Goal: Task Accomplishment & Management: Use online tool/utility

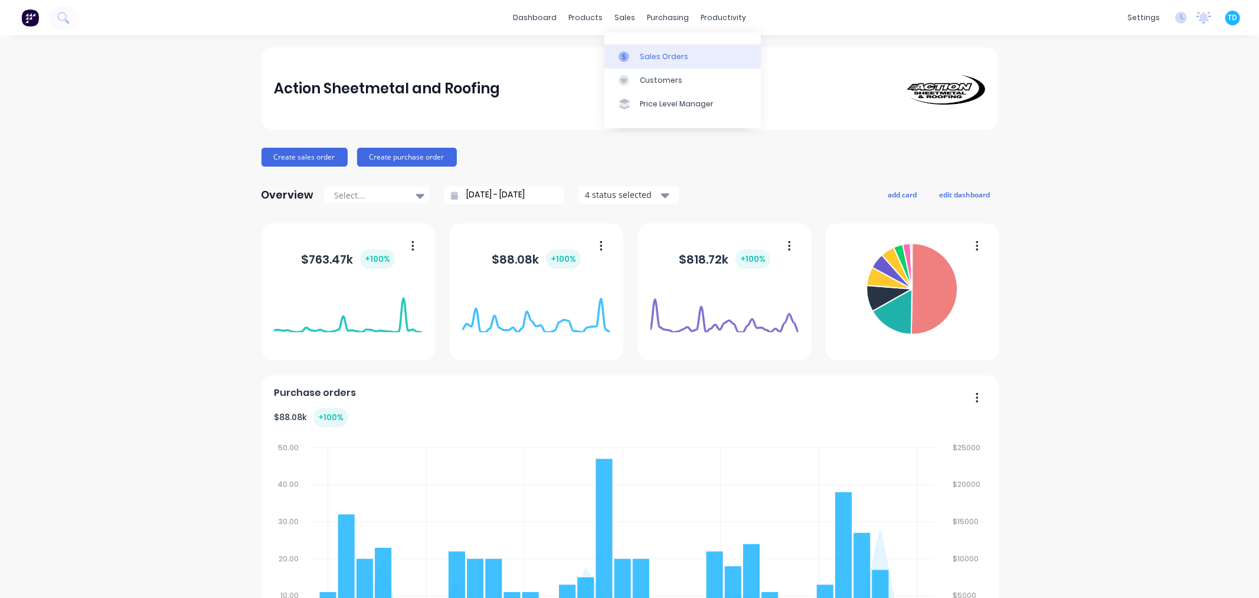
click at [646, 59] on div "Sales Orders" at bounding box center [664, 56] width 48 height 11
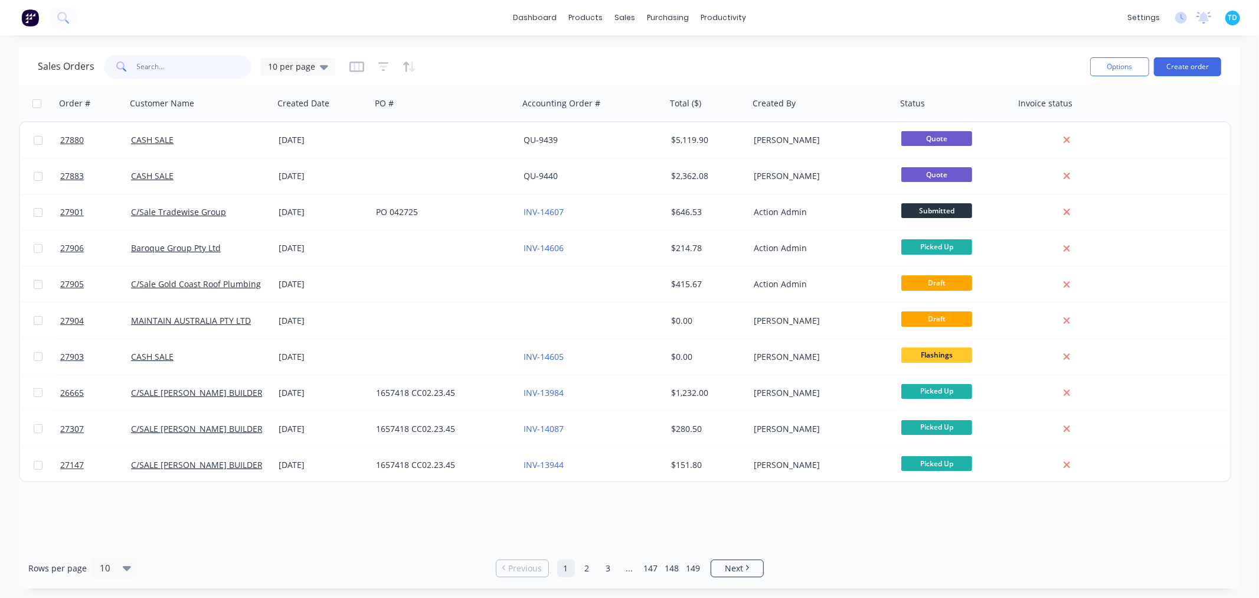
click at [177, 66] on input "text" at bounding box center [194, 67] width 115 height 24
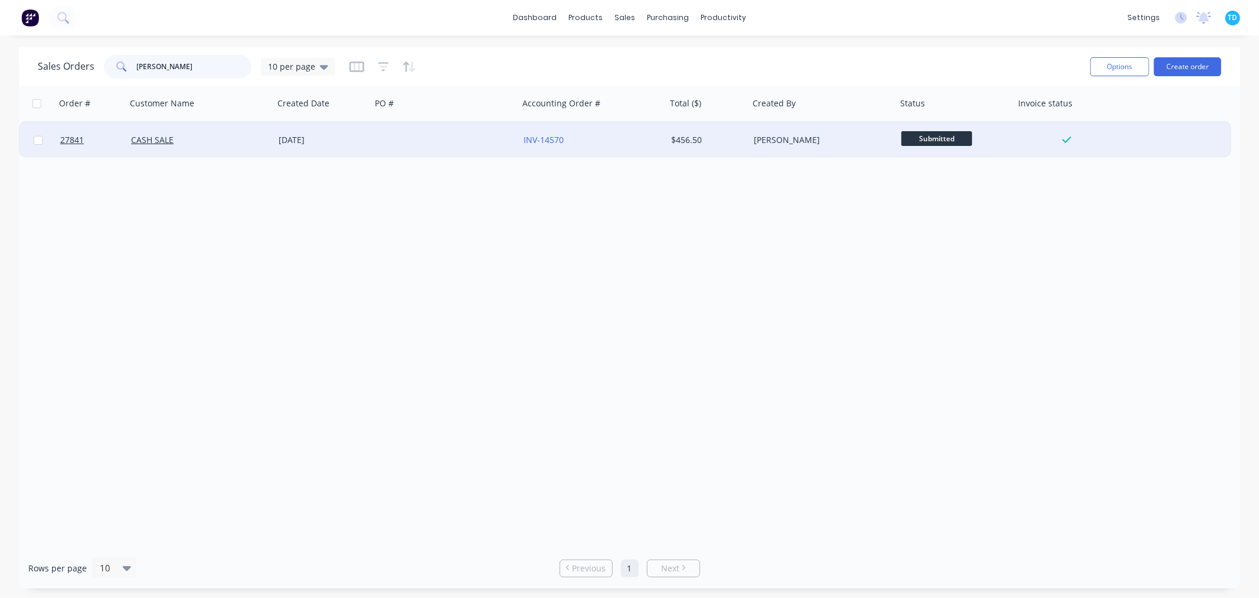
type input "[PERSON_NAME]"
click at [309, 142] on div "[DATE]" at bounding box center [323, 140] width 88 height 12
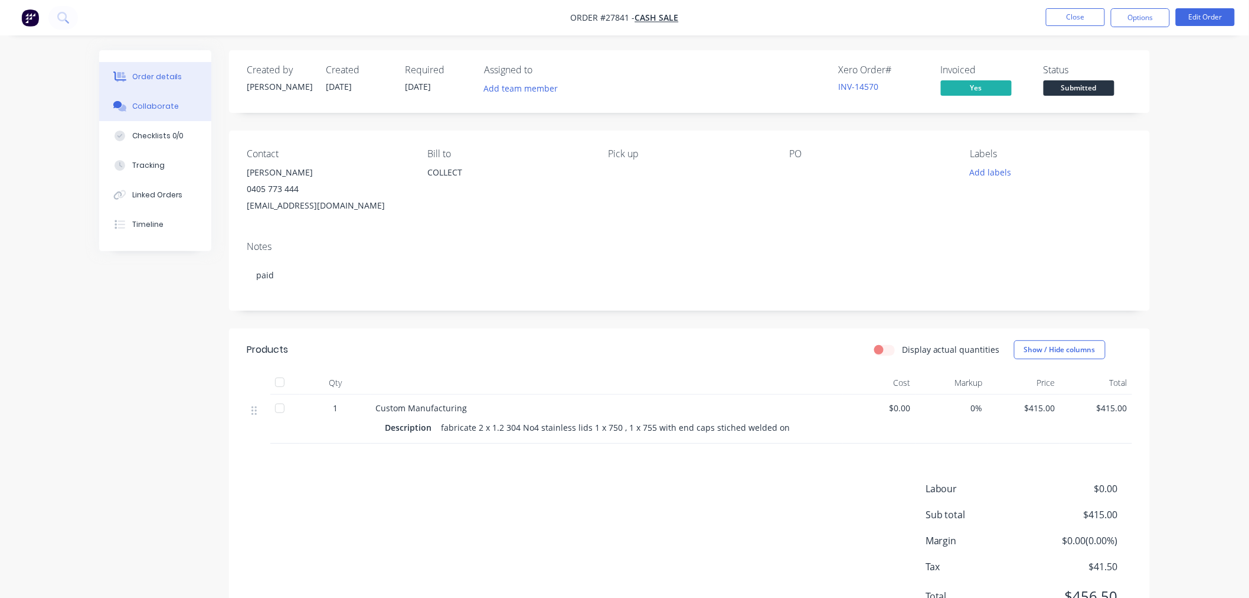
click at [166, 109] on div "Collaborate" at bounding box center [155, 106] width 47 height 11
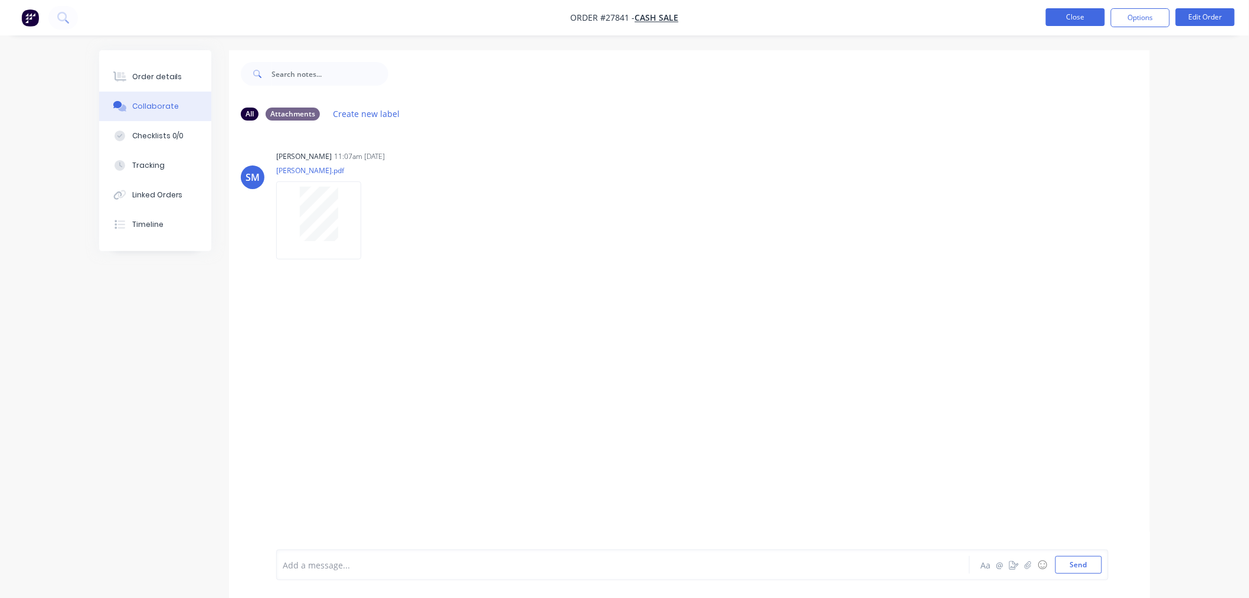
click at [1084, 21] on button "Close" at bounding box center [1075, 17] width 59 height 18
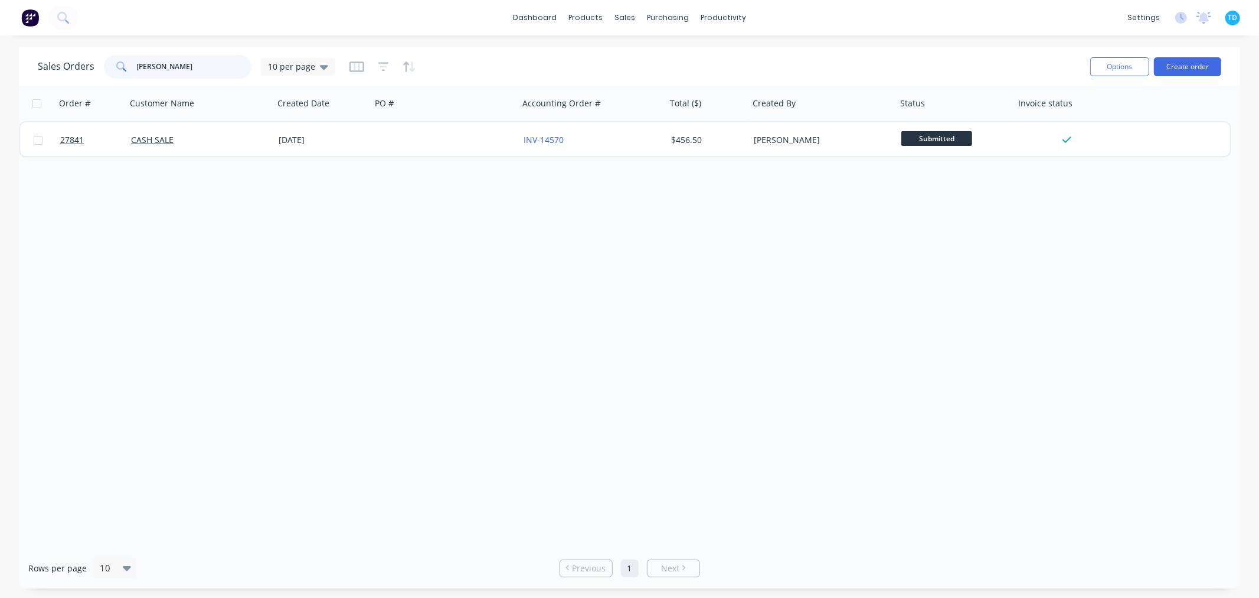
drag, startPoint x: 166, startPoint y: 64, endPoint x: 125, endPoint y: 66, distance: 41.4
click at [125, 66] on div "[PERSON_NAME]" at bounding box center [178, 67] width 148 height 24
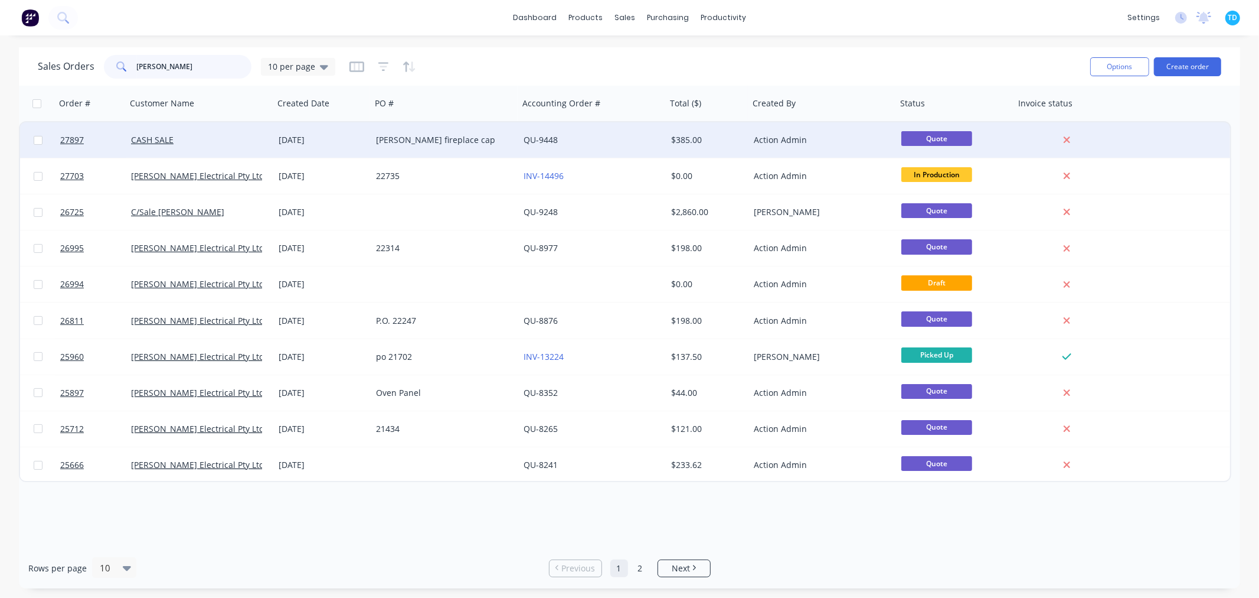
type input "[PERSON_NAME]"
click at [423, 136] on div "[PERSON_NAME] fireplace cap" at bounding box center [441, 140] width 131 height 12
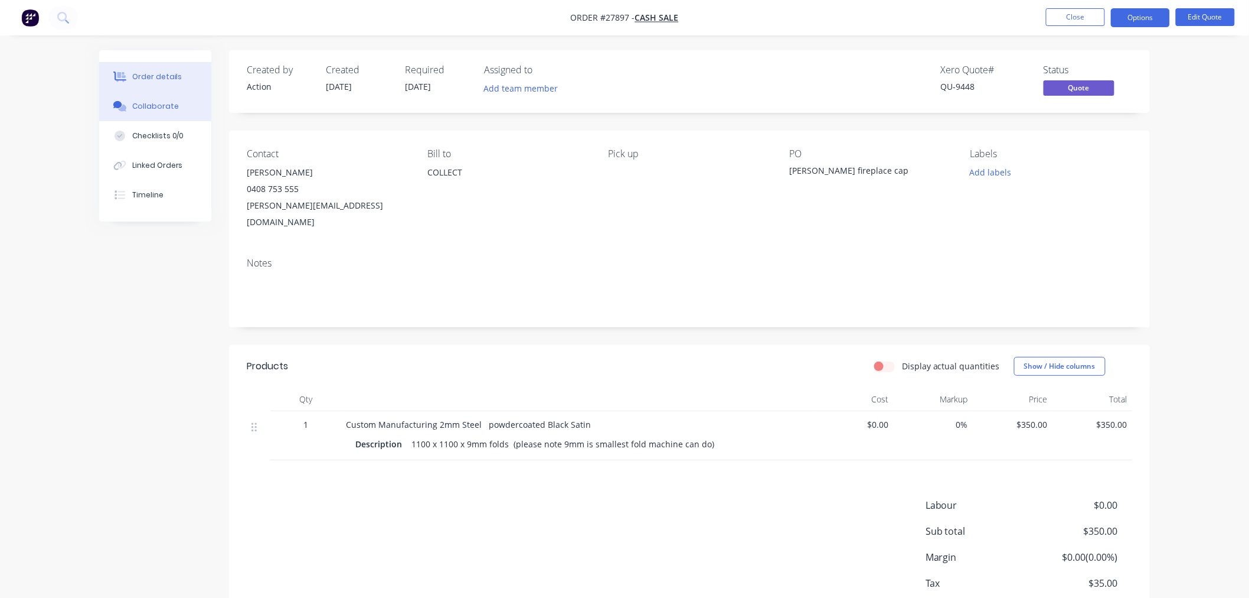
click at [145, 104] on div "Collaborate" at bounding box center [155, 106] width 47 height 11
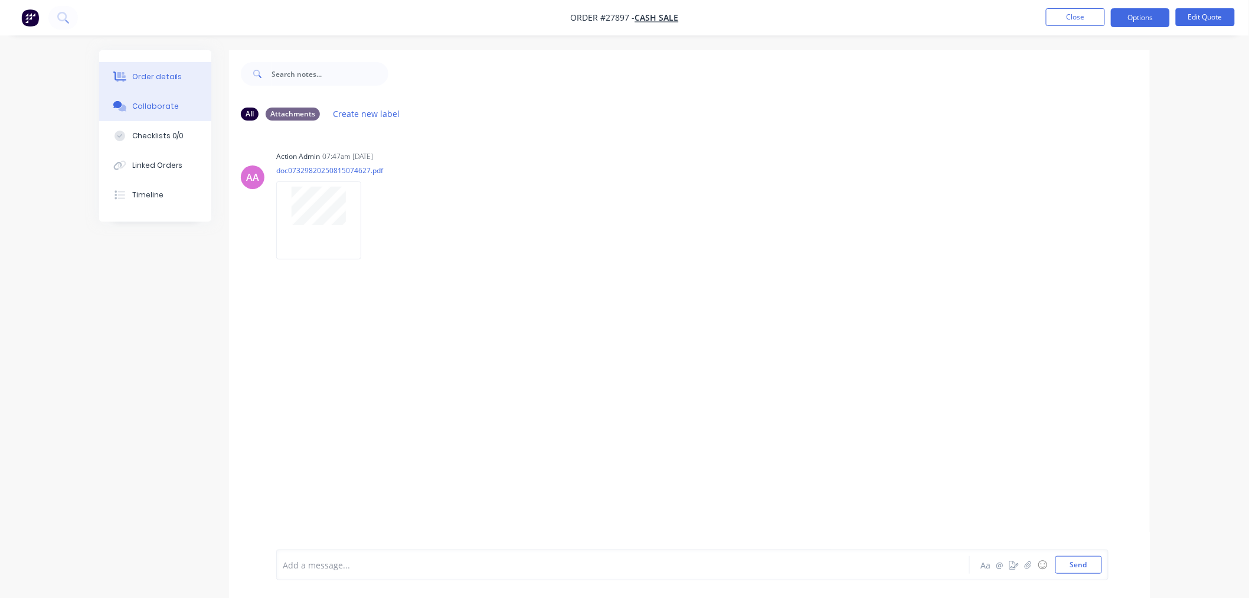
click at [165, 63] on button "Order details" at bounding box center [155, 77] width 112 height 30
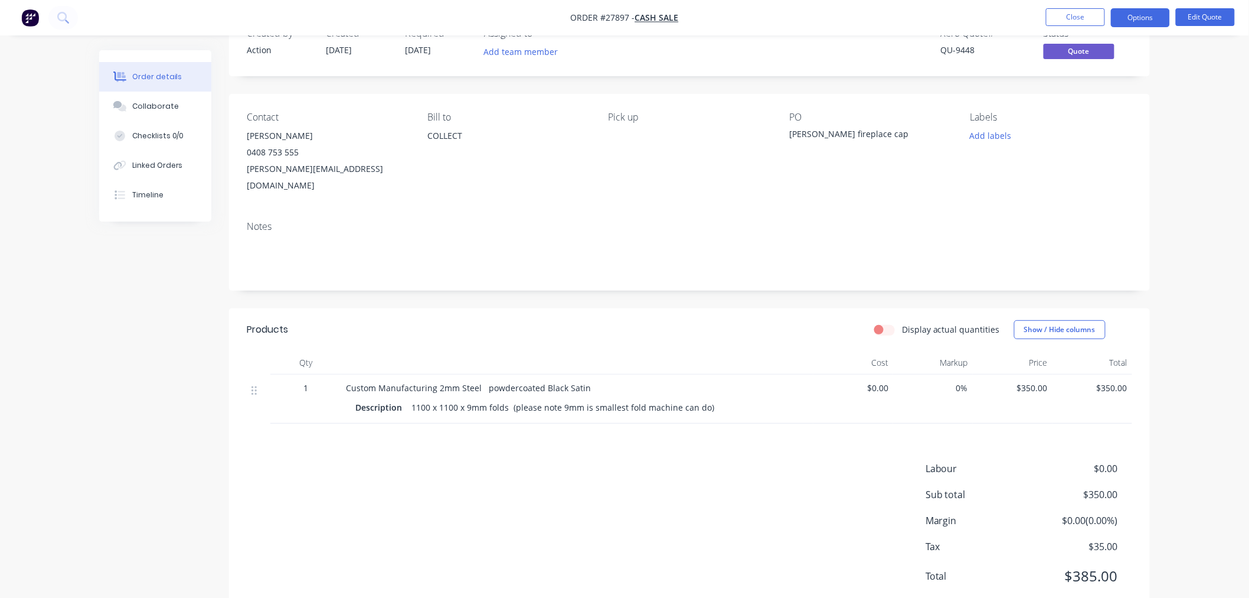
scroll to position [57, 0]
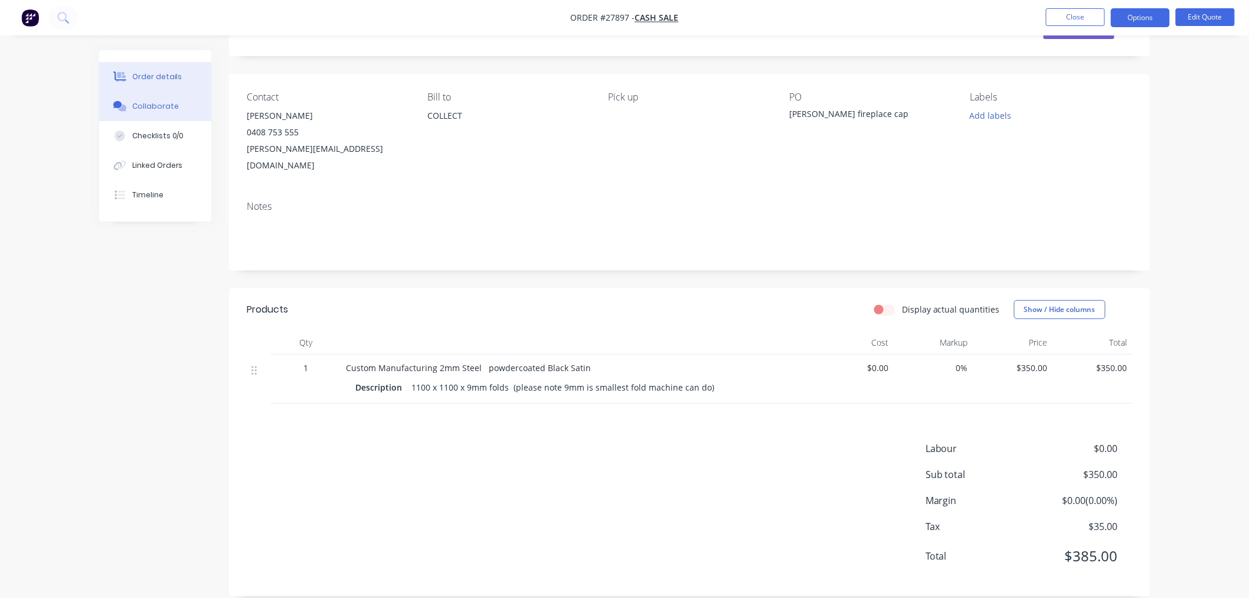
click at [146, 105] on div "Collaborate" at bounding box center [155, 106] width 47 height 11
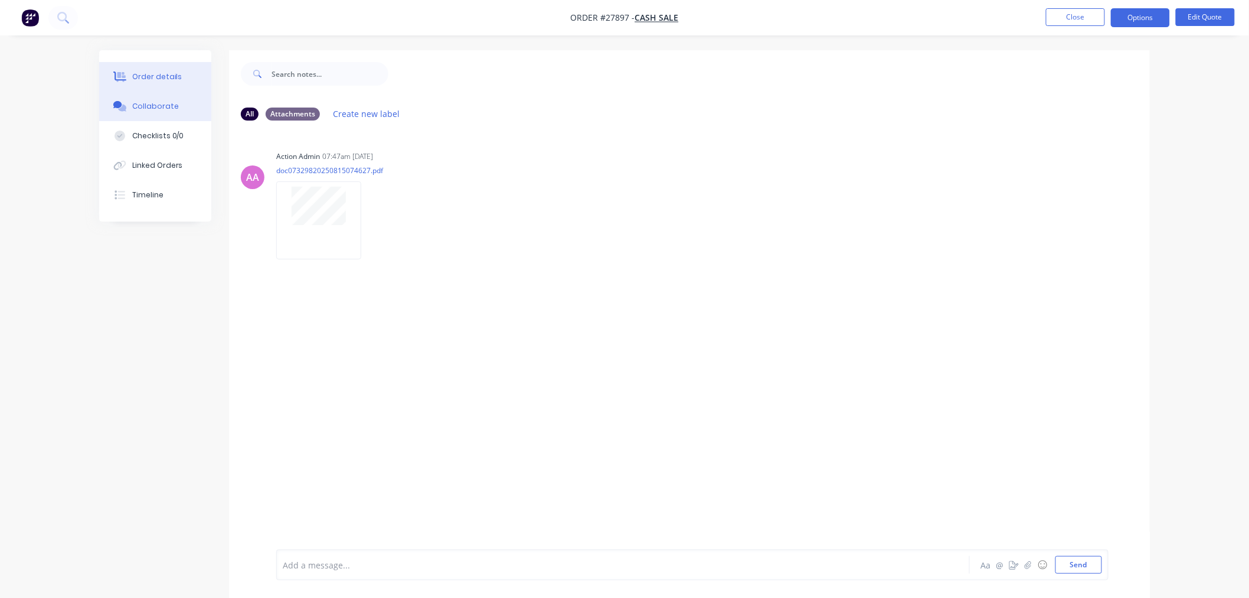
click at [131, 71] on button "Order details" at bounding box center [155, 77] width 112 height 30
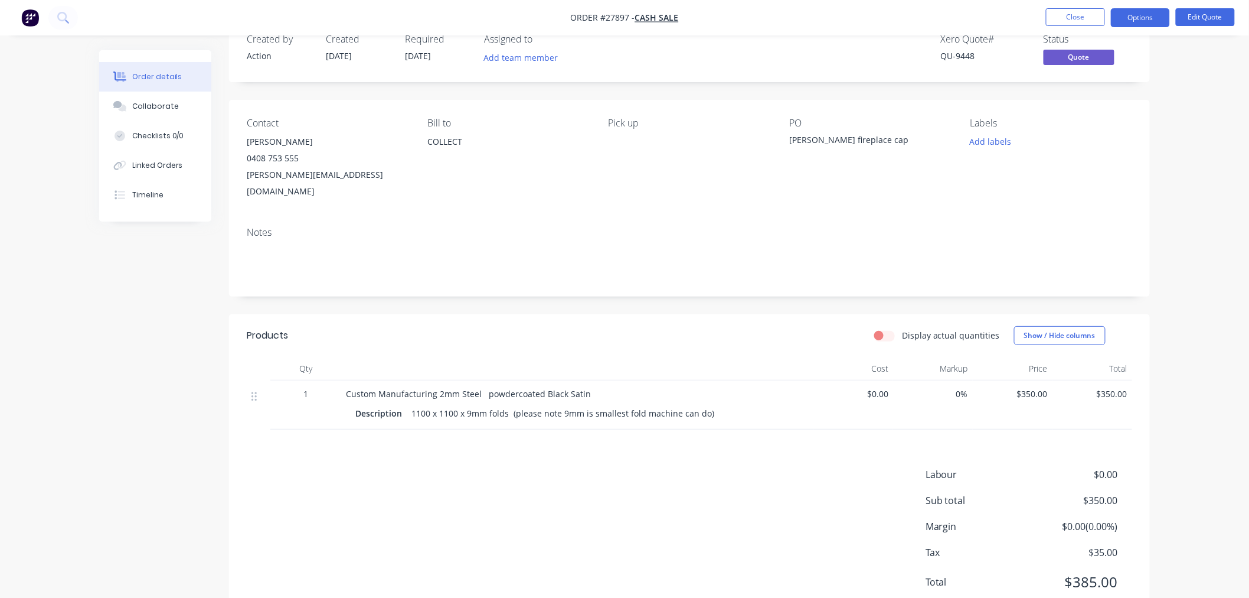
scroll to position [57, 0]
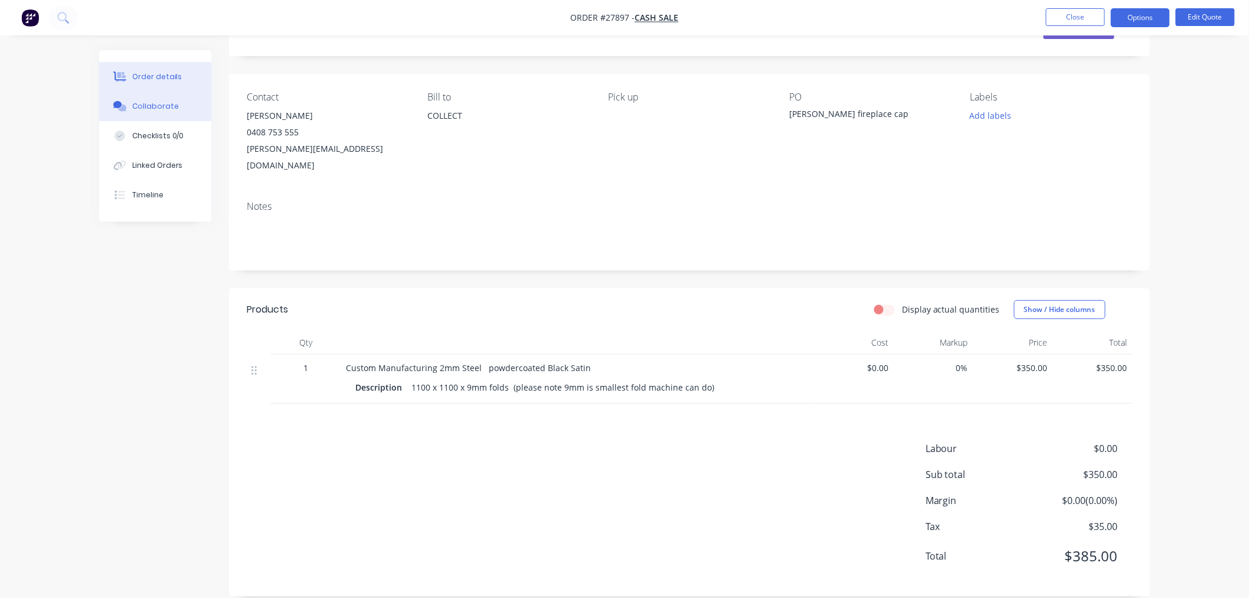
click at [168, 101] on div "Collaborate" at bounding box center [155, 106] width 47 height 11
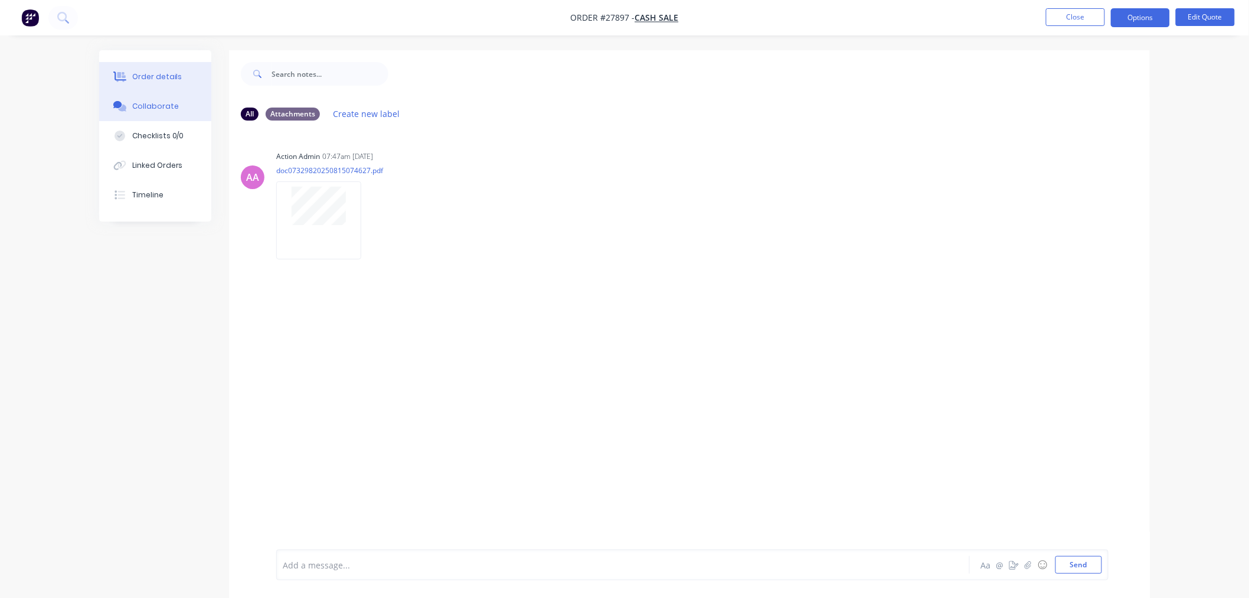
click at [132, 73] on div "Order details" at bounding box center [157, 76] width 50 height 11
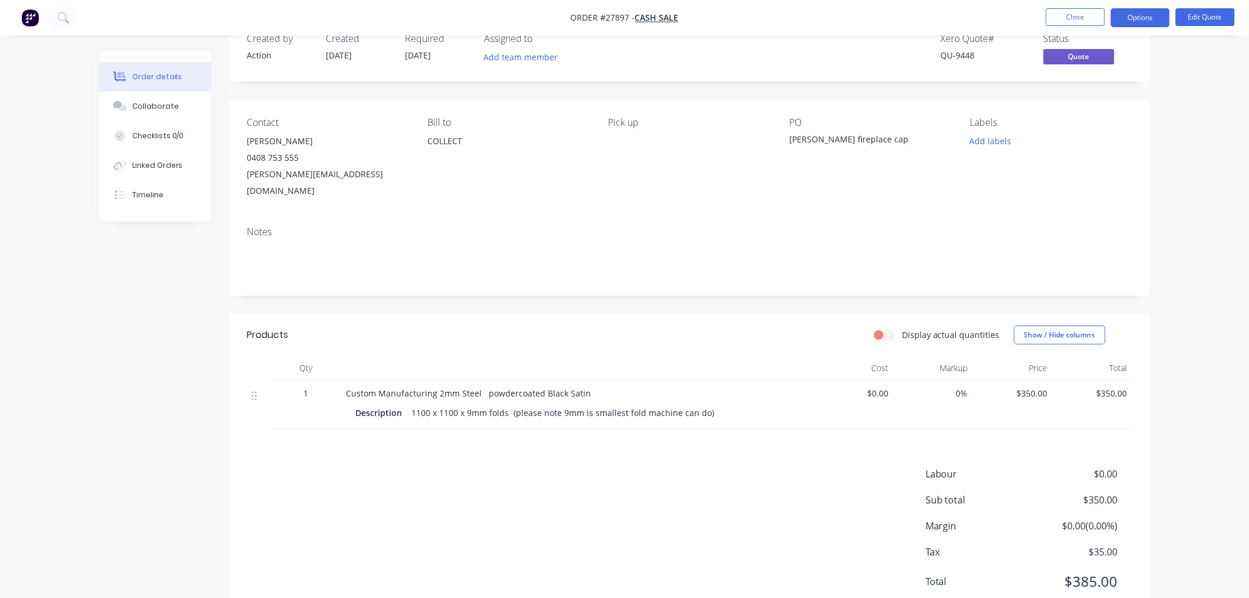
scroll to position [57, 0]
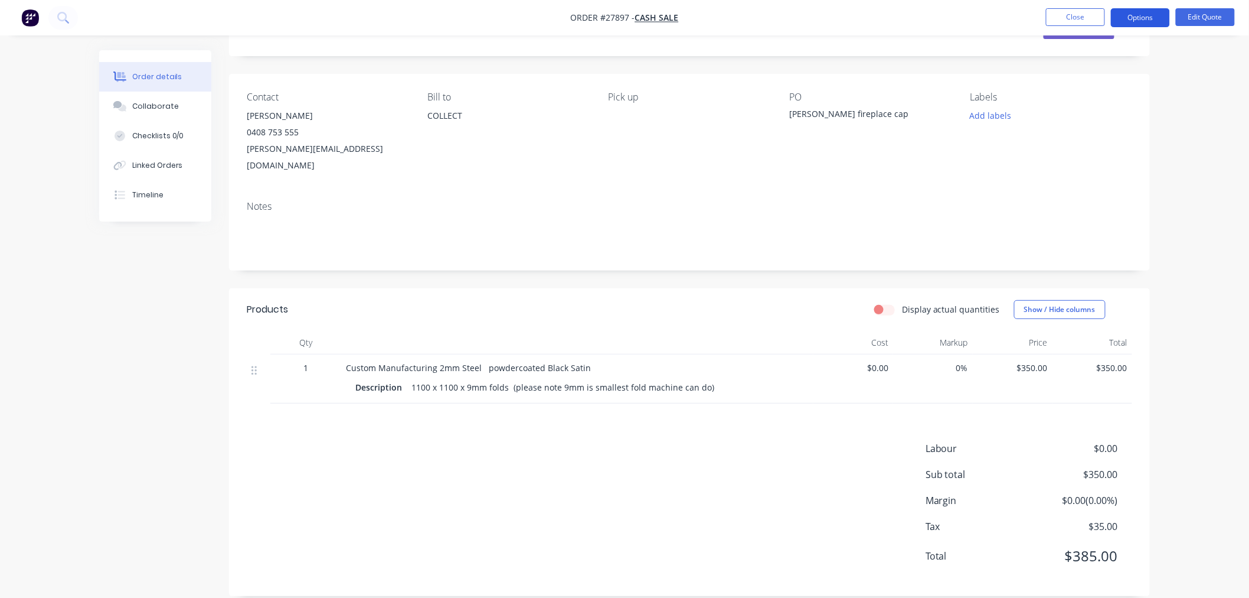
click at [1128, 15] on button "Options" at bounding box center [1140, 17] width 59 height 19
click at [1210, 87] on div "Order details Collaborate Checklists 0/0 Linked Orders Timeline Order details C…" at bounding box center [624, 278] width 1249 height 670
click at [1217, 14] on button "Edit Quote" at bounding box center [1205, 17] width 59 height 18
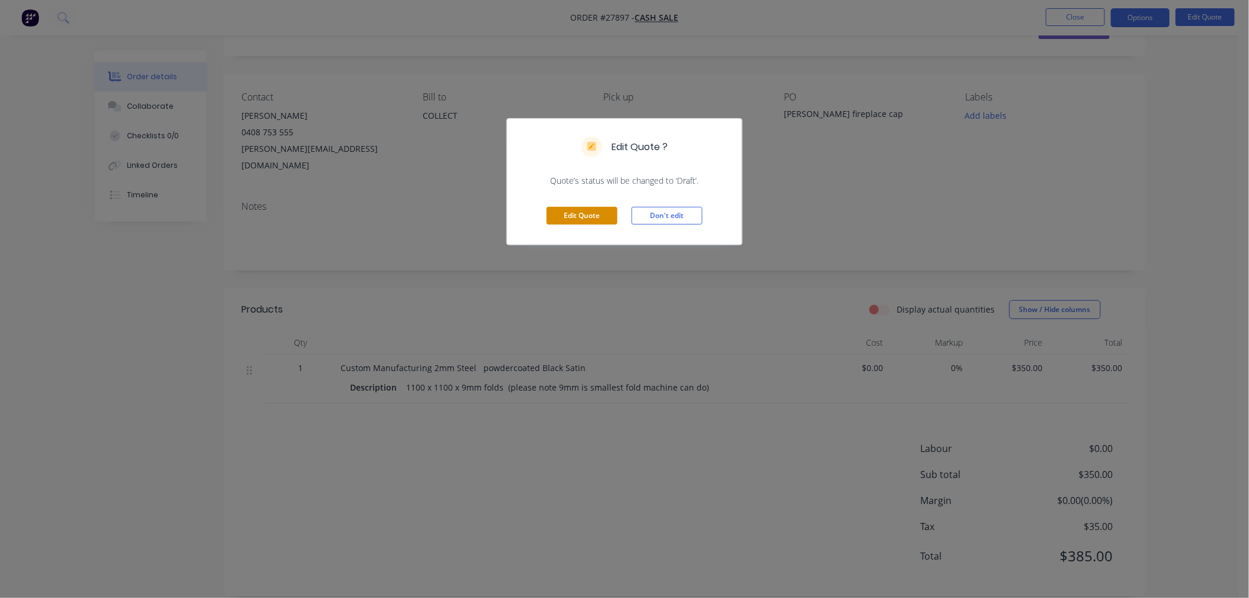
click at [590, 214] on button "Edit Quote" at bounding box center [582, 216] width 71 height 18
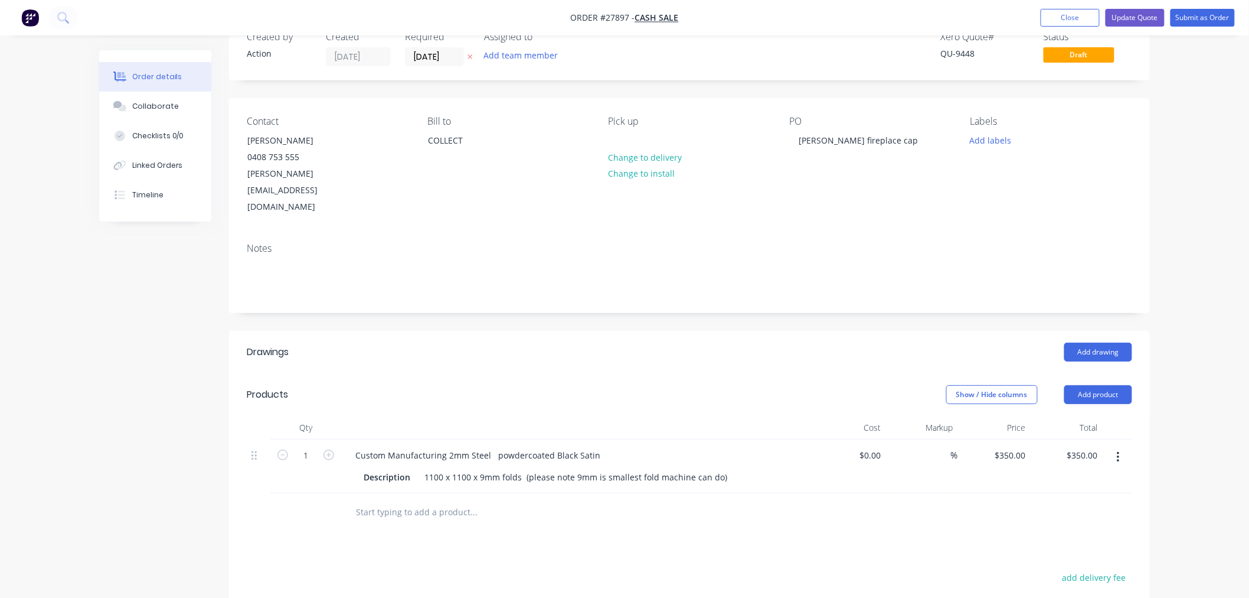
scroll to position [66, 0]
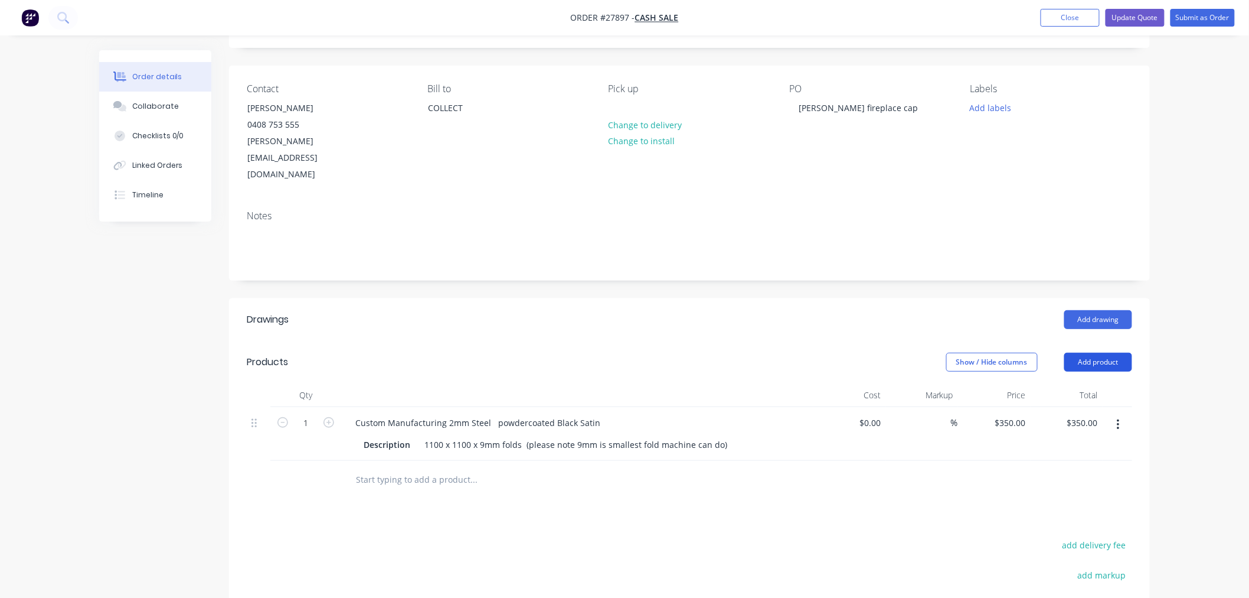
click at [1109, 352] on button "Add product" at bounding box center [1099, 361] width 68 height 19
click at [1186, 417] on div "Order details Collaborate Checklists 0/0 Linked Orders Timeline Order details C…" at bounding box center [624, 367] width 1249 height 866
click at [1122, 414] on button "button" at bounding box center [1119, 424] width 28 height 21
click at [1091, 471] on div "Duplicate" at bounding box center [1076, 479] width 91 height 17
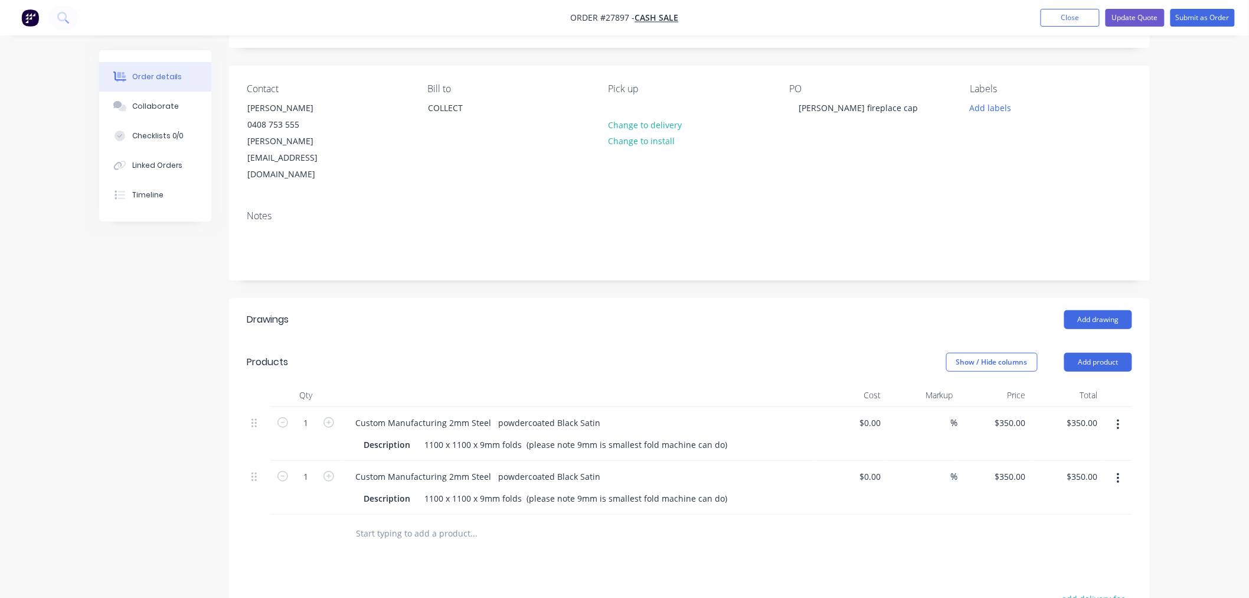
click at [557, 530] on div "Drawings Add drawing Products Show / Hide columns Add product Qty Cost Markup P…" at bounding box center [689, 567] width 921 height 538
drag, startPoint x: 598, startPoint y: 440, endPoint x: 494, endPoint y: 440, distance: 103.9
click at [494, 468] on div "Custom Manufacturing 2mm Steel powdercoated Black Satin" at bounding box center [478, 476] width 264 height 17
click at [614, 553] on div "Drawings Add drawing Products Show / Hide columns Add product Qty Cost Markup P…" at bounding box center [689, 567] width 921 height 538
type input "$146.50"
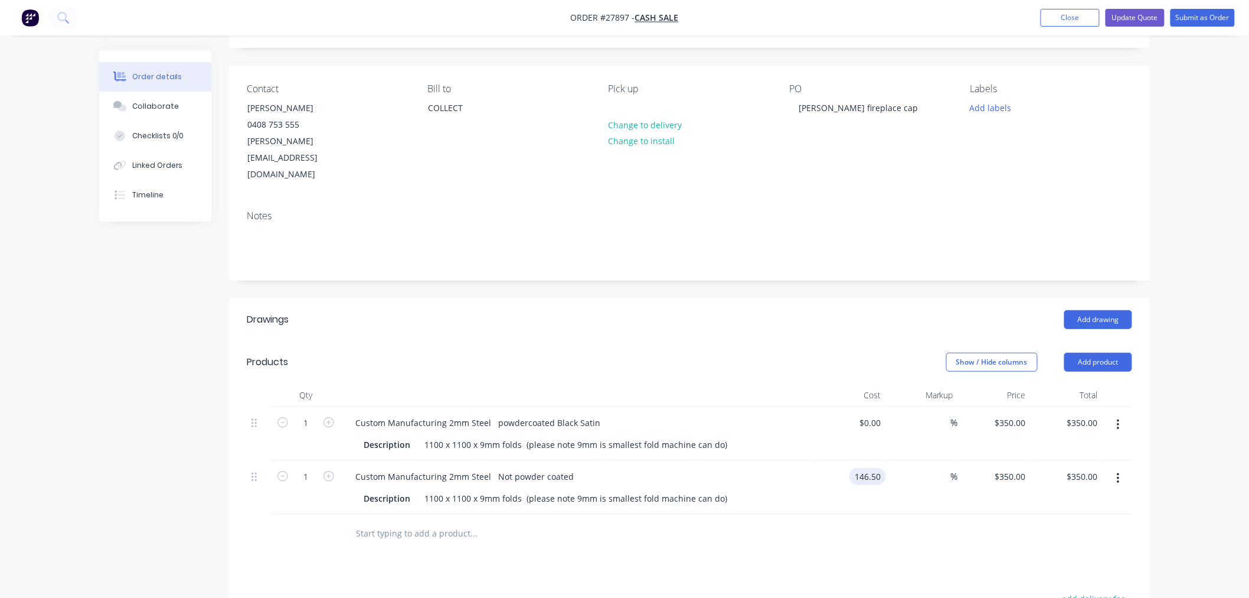
type input "$146.50"
drag, startPoint x: 899, startPoint y: 487, endPoint x: 917, endPoint y: 501, distance: 22.7
click at [900, 514] on div at bounding box center [690, 533] width 886 height 38
click at [934, 468] on div "%" at bounding box center [945, 476] width 25 height 17
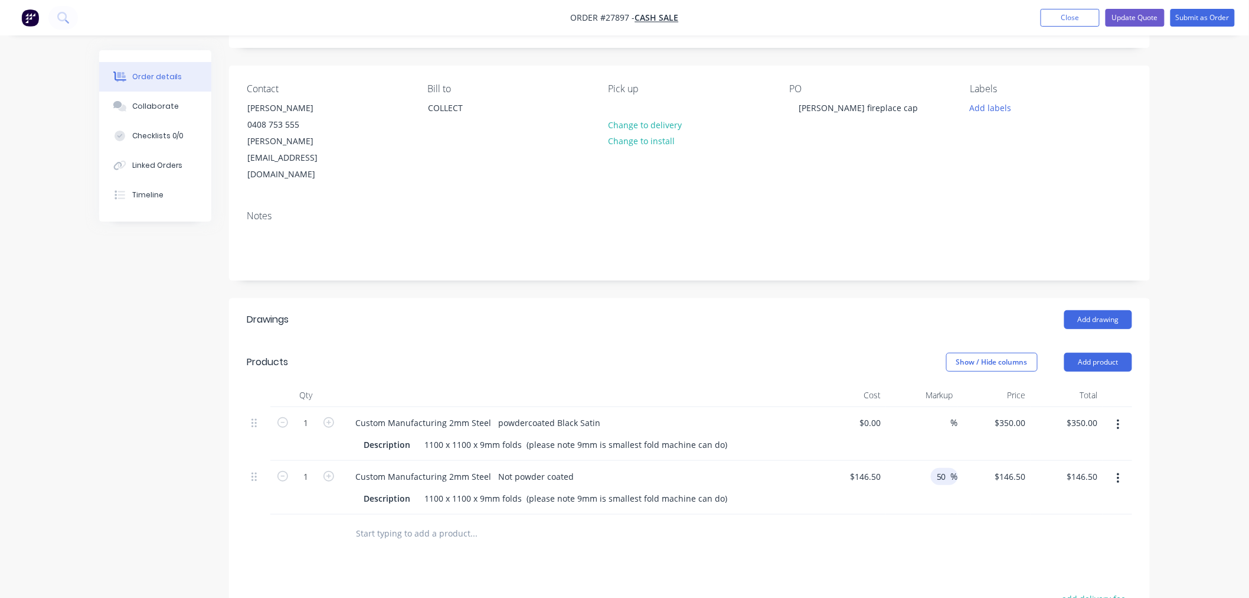
type input "50"
type input "$219.75"
click at [925, 518] on div at bounding box center [690, 533] width 886 height 38
click at [1151, 17] on button "Update Quote" at bounding box center [1135, 18] width 59 height 18
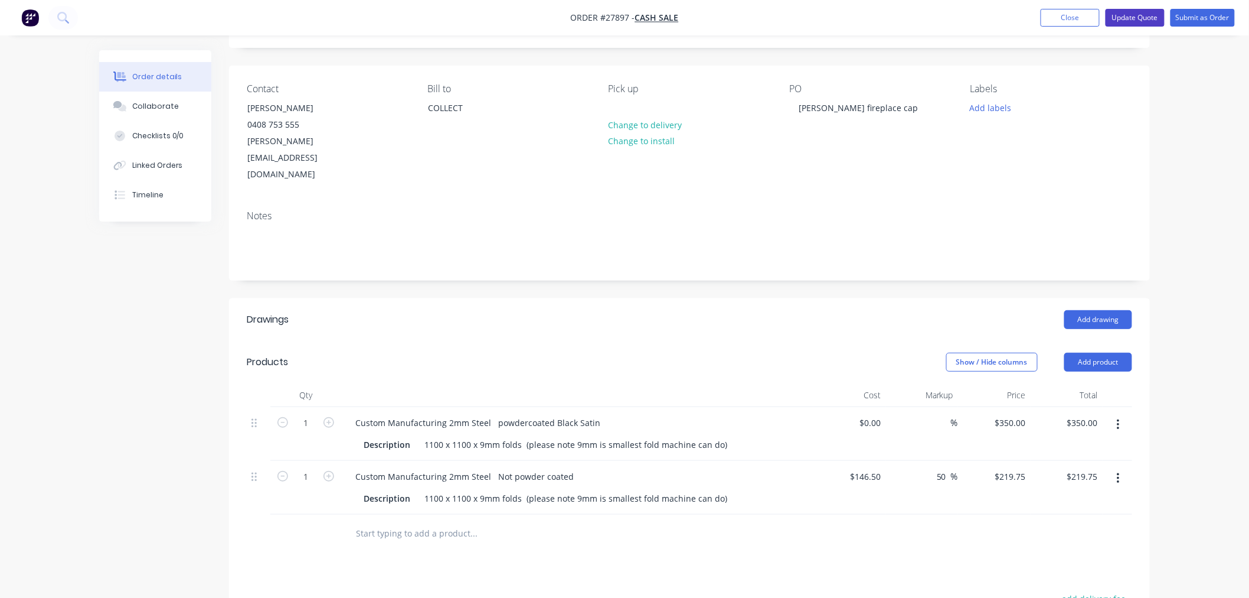
scroll to position [0, 0]
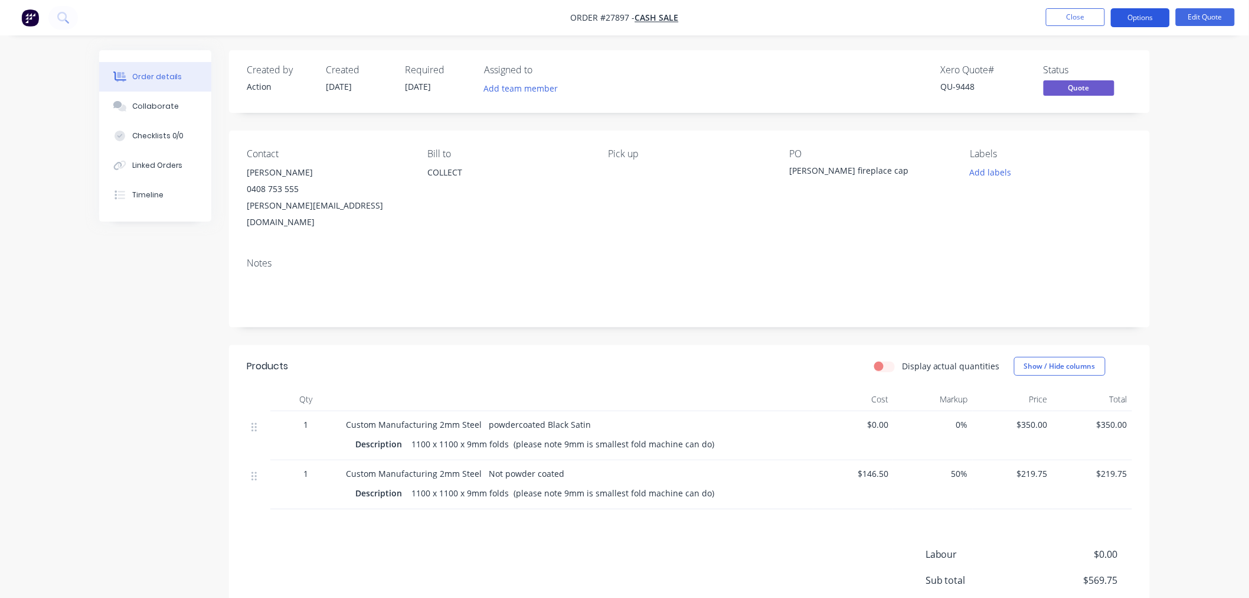
click at [1138, 14] on button "Options" at bounding box center [1140, 17] width 59 height 19
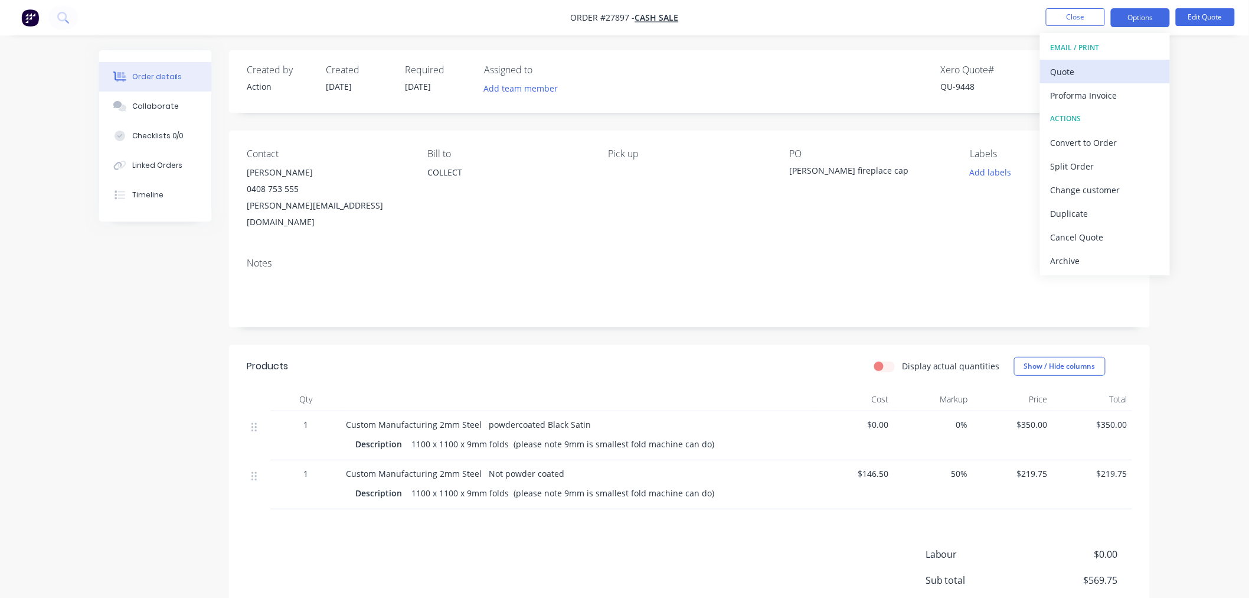
click at [1094, 78] on div "Quote" at bounding box center [1105, 71] width 109 height 17
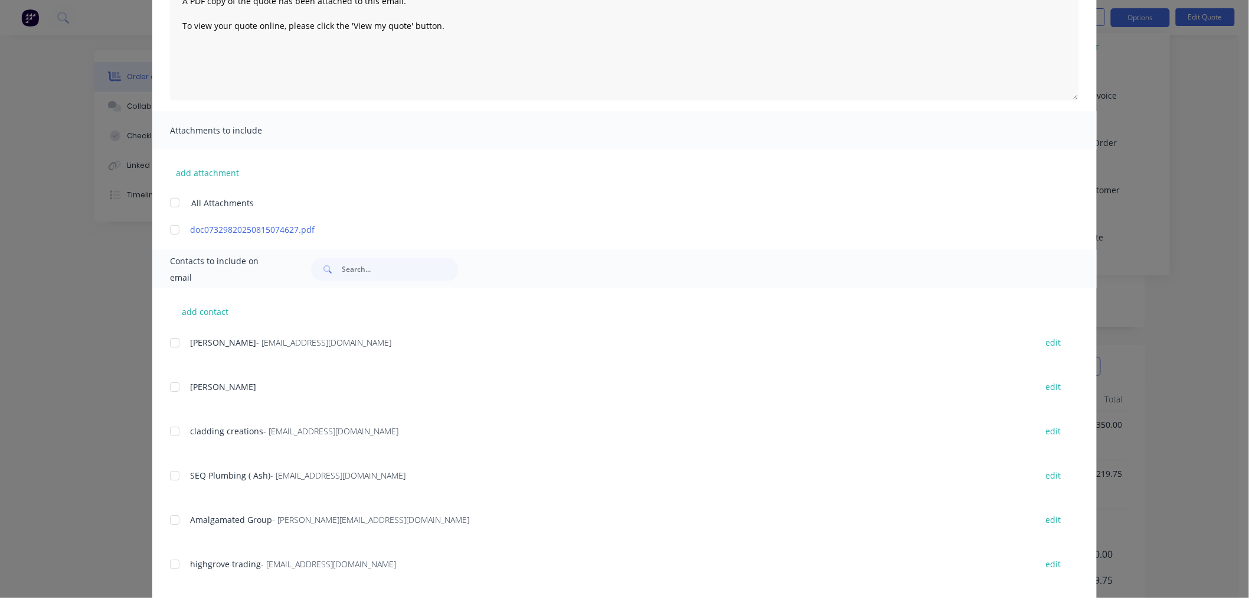
scroll to position [131, 0]
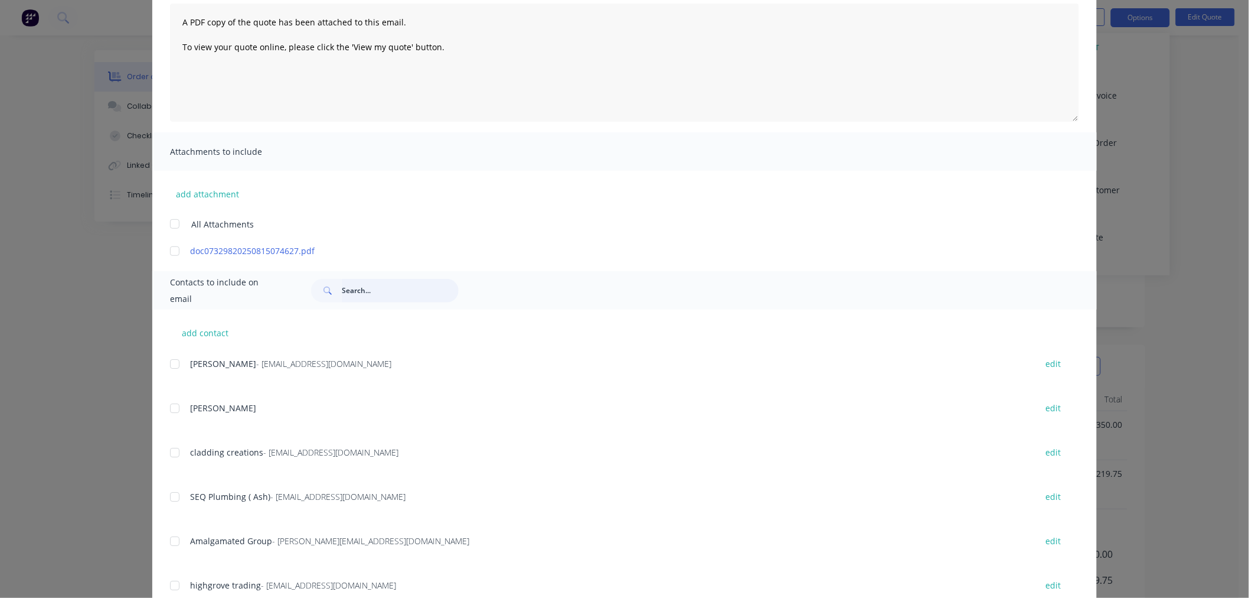
click at [389, 291] on input "text" at bounding box center [400, 291] width 117 height 24
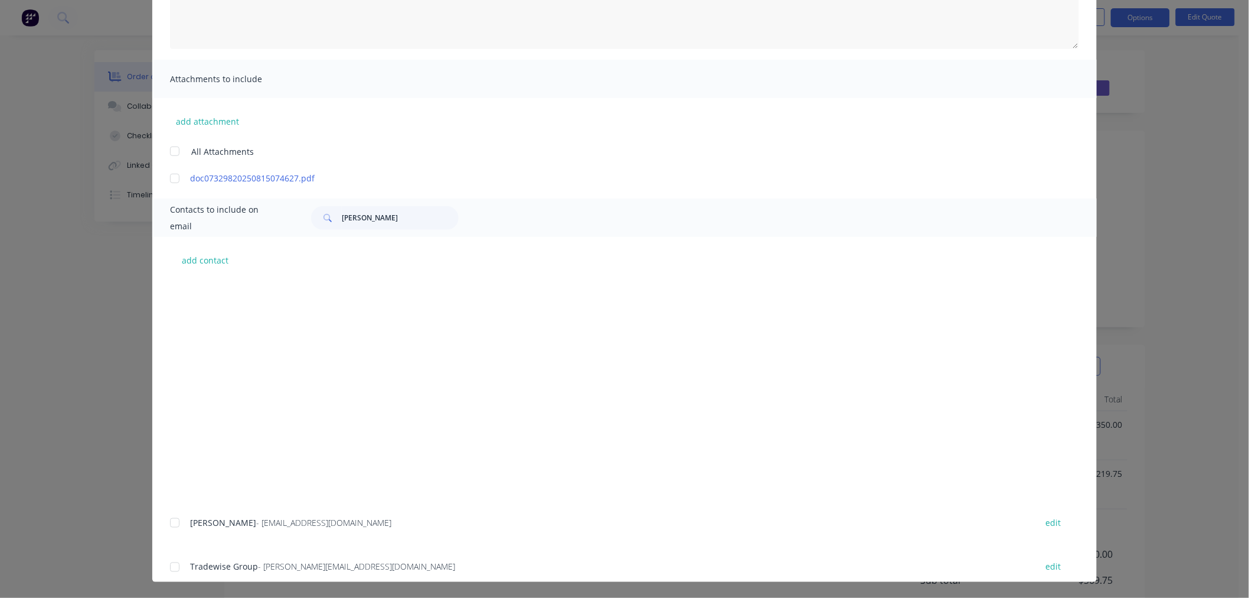
scroll to position [0, 0]
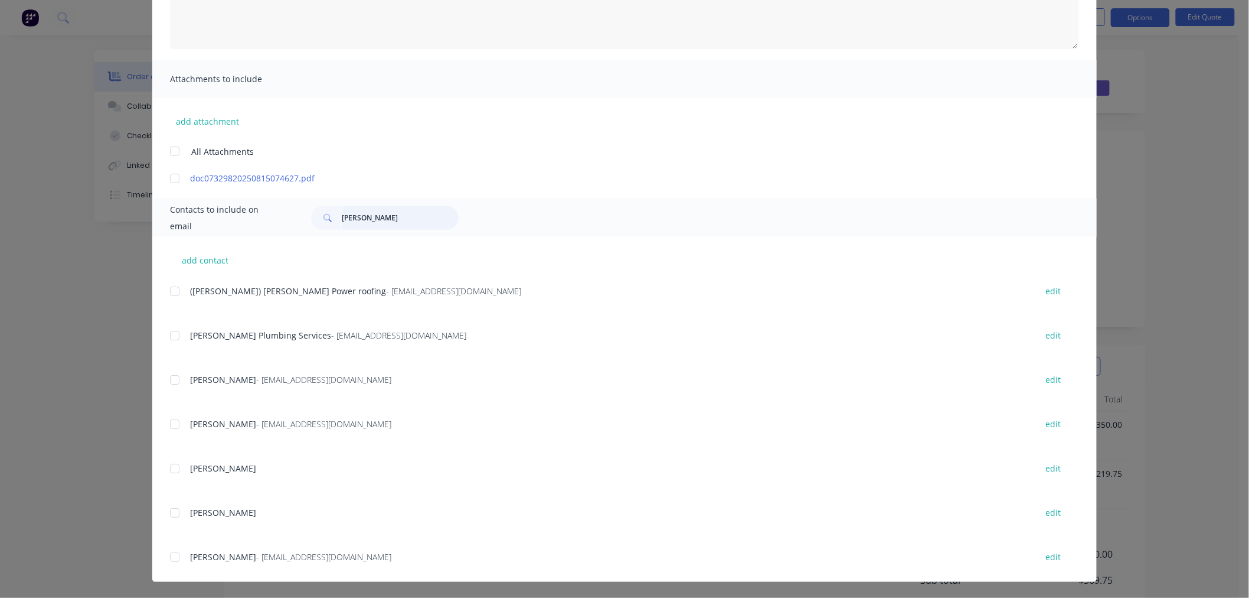
click at [374, 219] on input "[PERSON_NAME]" at bounding box center [400, 218] width 117 height 24
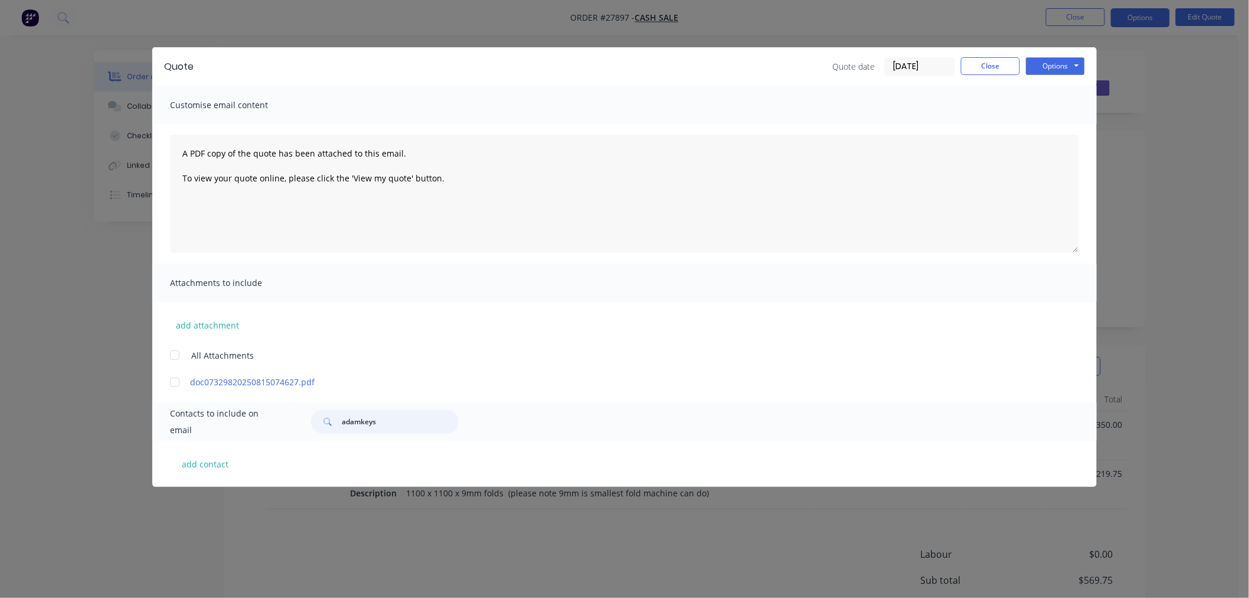
drag, startPoint x: 378, startPoint y: 422, endPoint x: 361, endPoint y: 423, distance: 17.2
click at [361, 423] on input "adamkeys" at bounding box center [400, 422] width 117 height 24
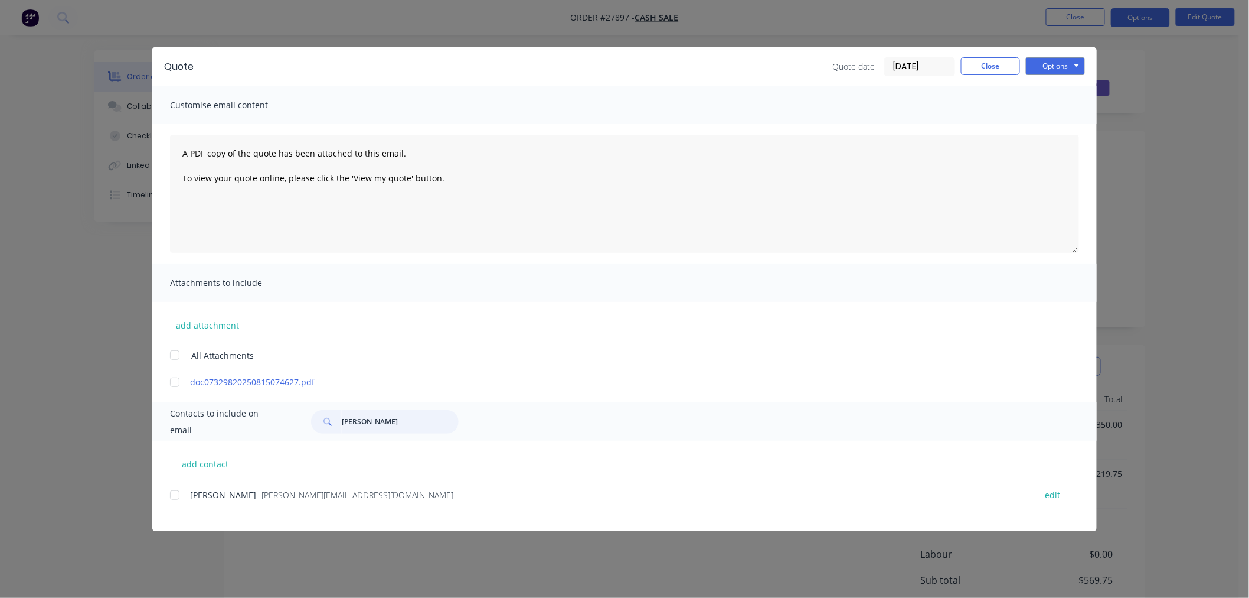
click at [177, 497] on div at bounding box center [175, 495] width 24 height 24
type input "[PERSON_NAME]"
click at [994, 63] on button "Close" at bounding box center [990, 66] width 59 height 18
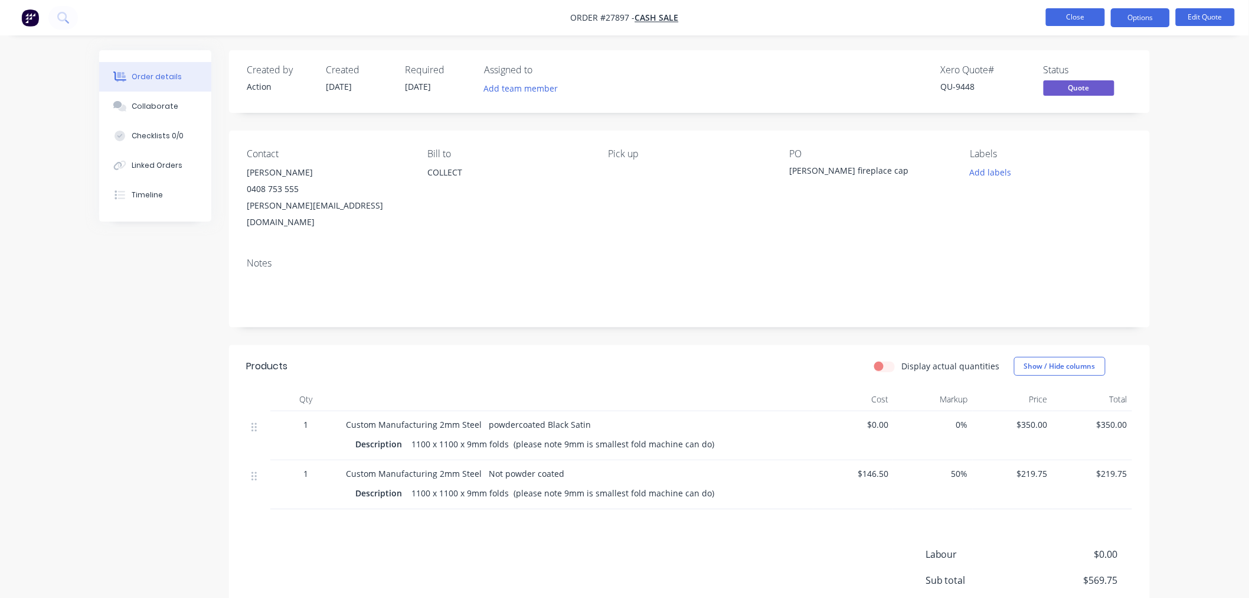
click at [1092, 20] on button "Close" at bounding box center [1075, 17] width 59 height 18
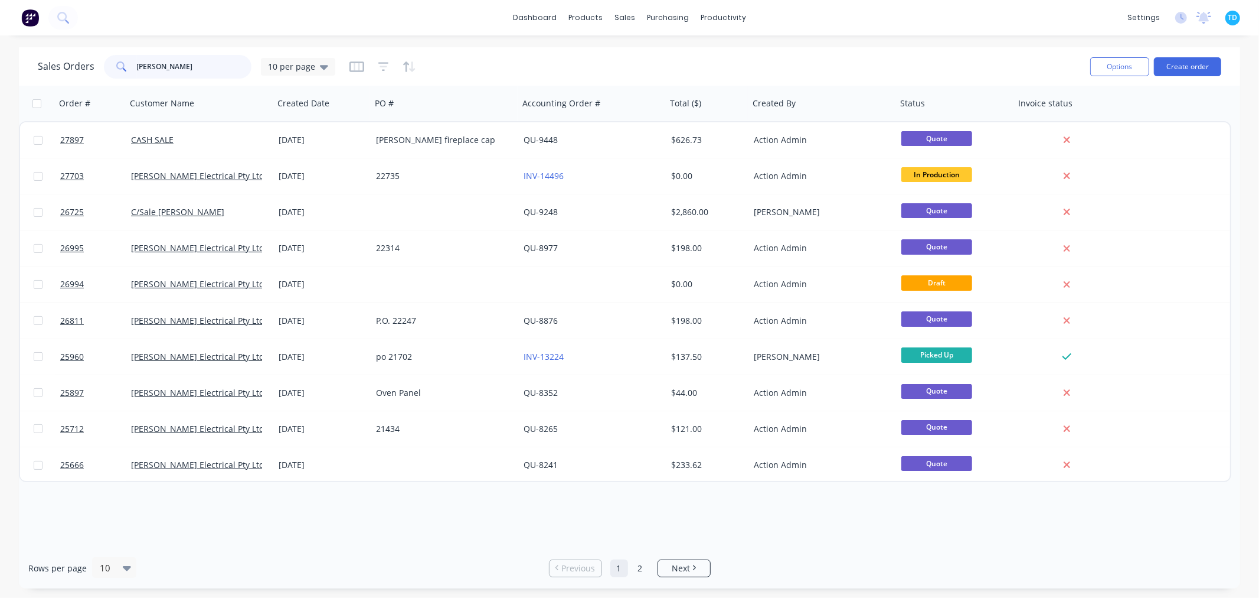
drag, startPoint x: 160, startPoint y: 71, endPoint x: 138, endPoint y: 73, distance: 21.9
click at [137, 73] on input "[PERSON_NAME]" at bounding box center [194, 67] width 115 height 24
